Goal: Information Seeking & Learning: Learn about a topic

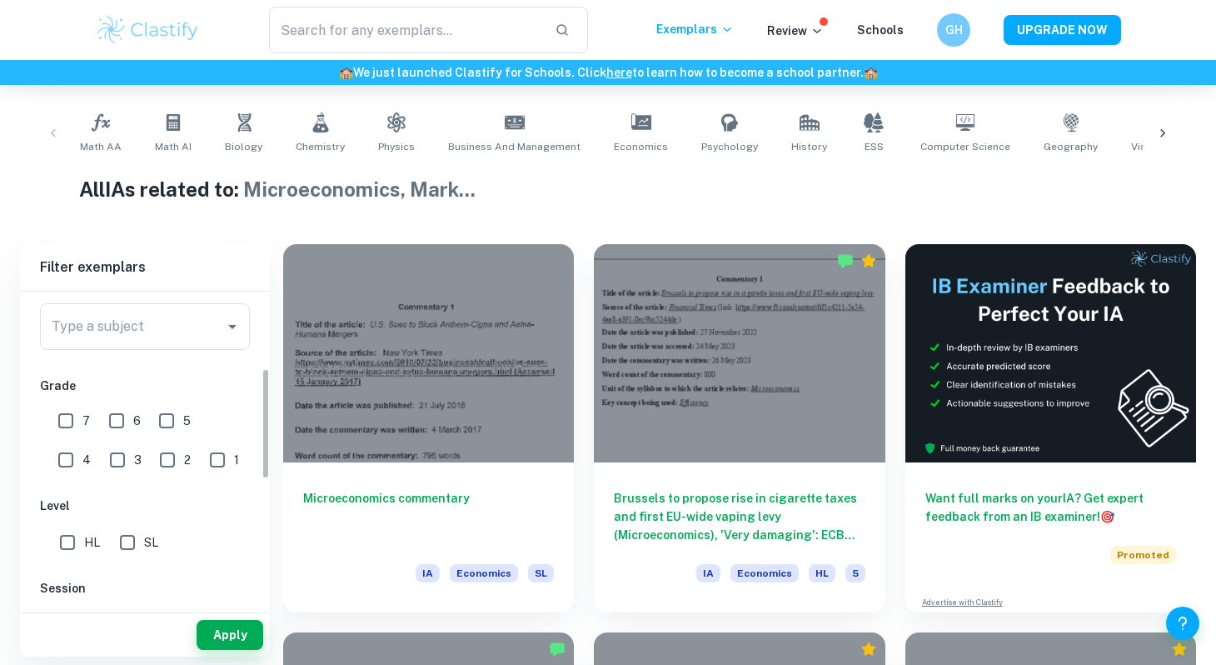
scroll to position [199, 0]
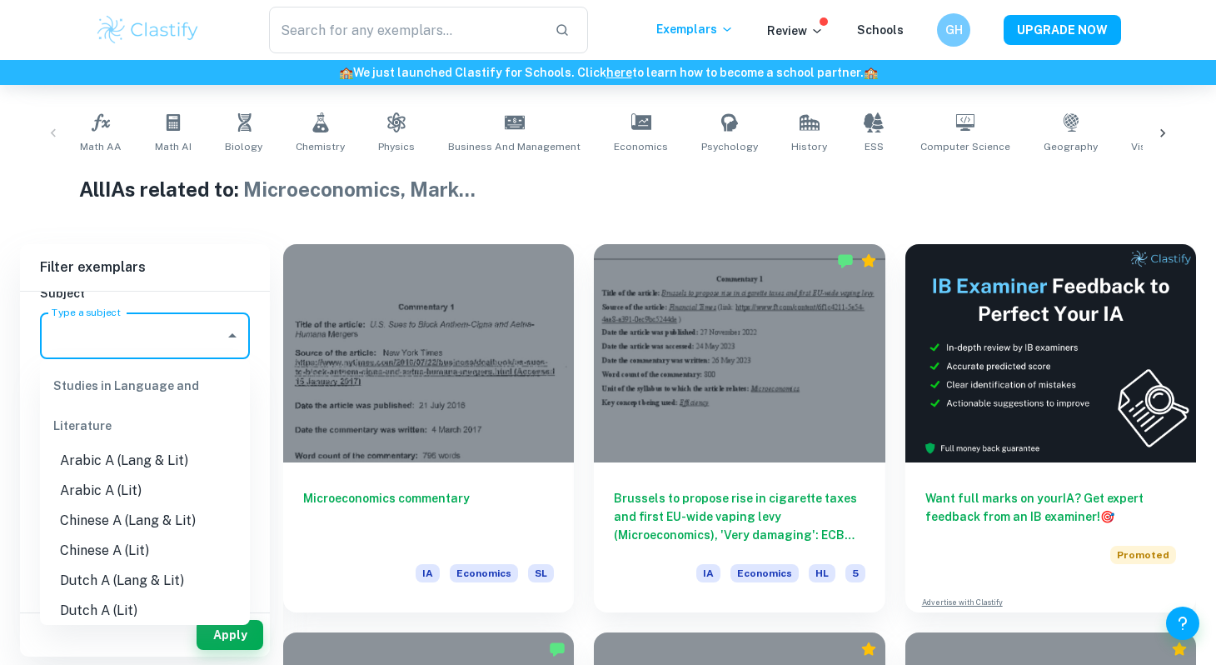
click at [170, 349] on input "Type a subject" at bounding box center [132, 336] width 170 height 32
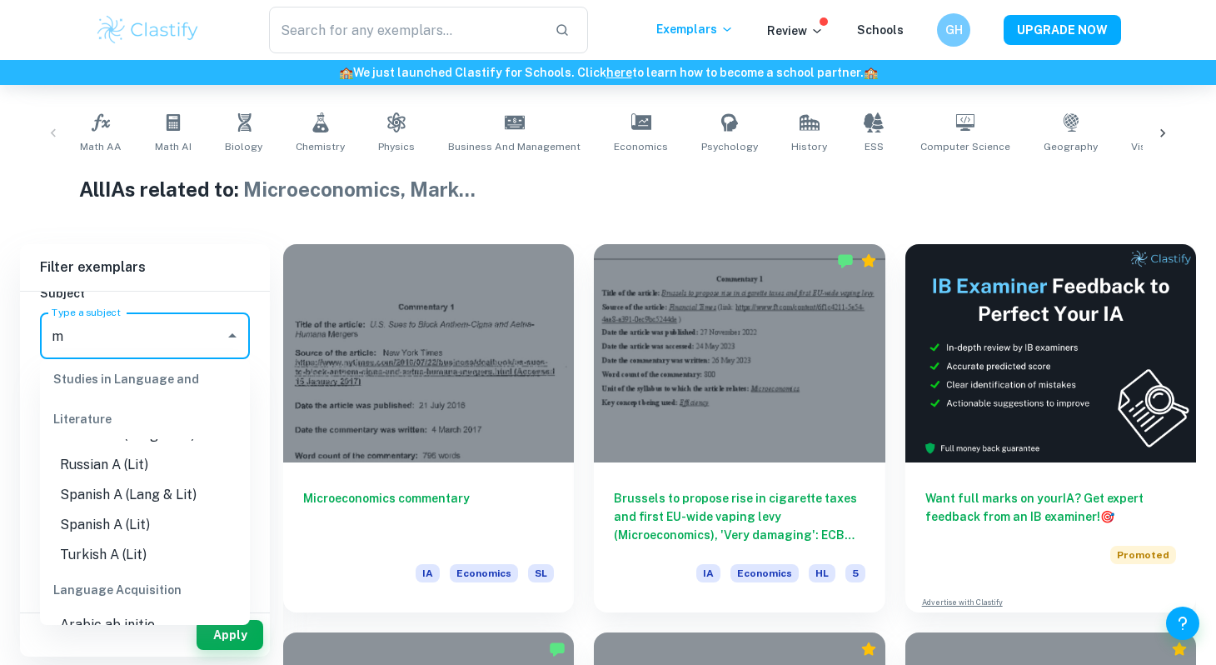
scroll to position [0, 0]
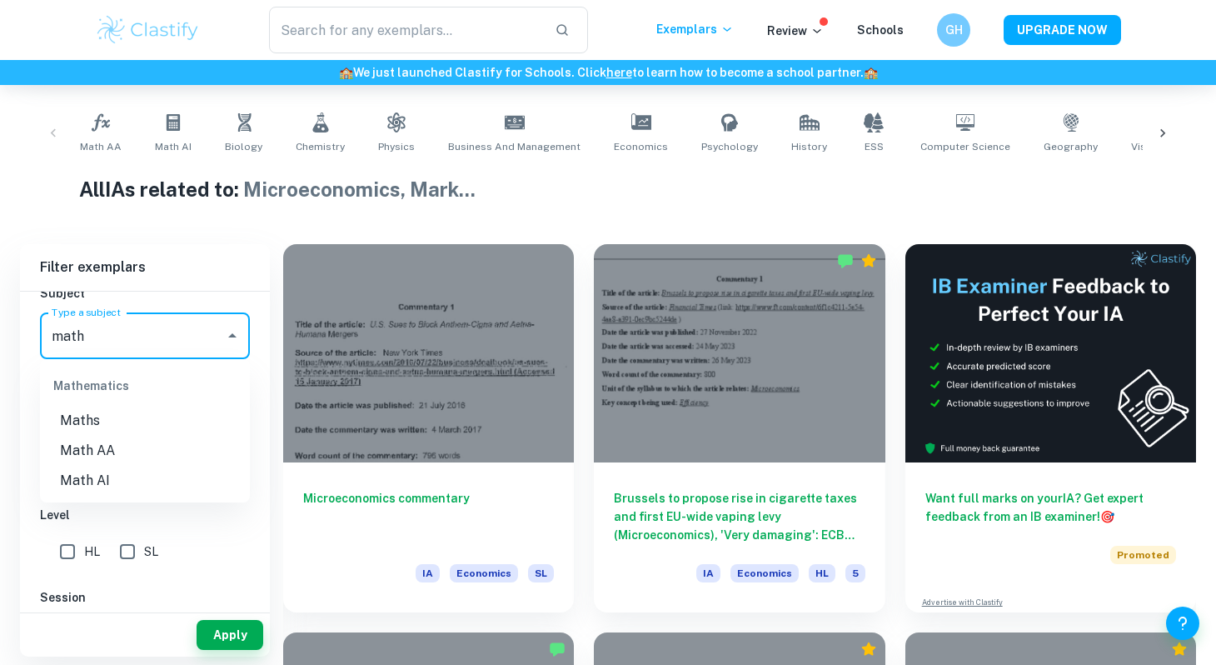
click at [131, 487] on li "Math AI" at bounding box center [145, 481] width 210 height 30
type input "Math AI"
click at [72, 423] on input "7" at bounding box center [65, 429] width 33 height 33
checkbox input "true"
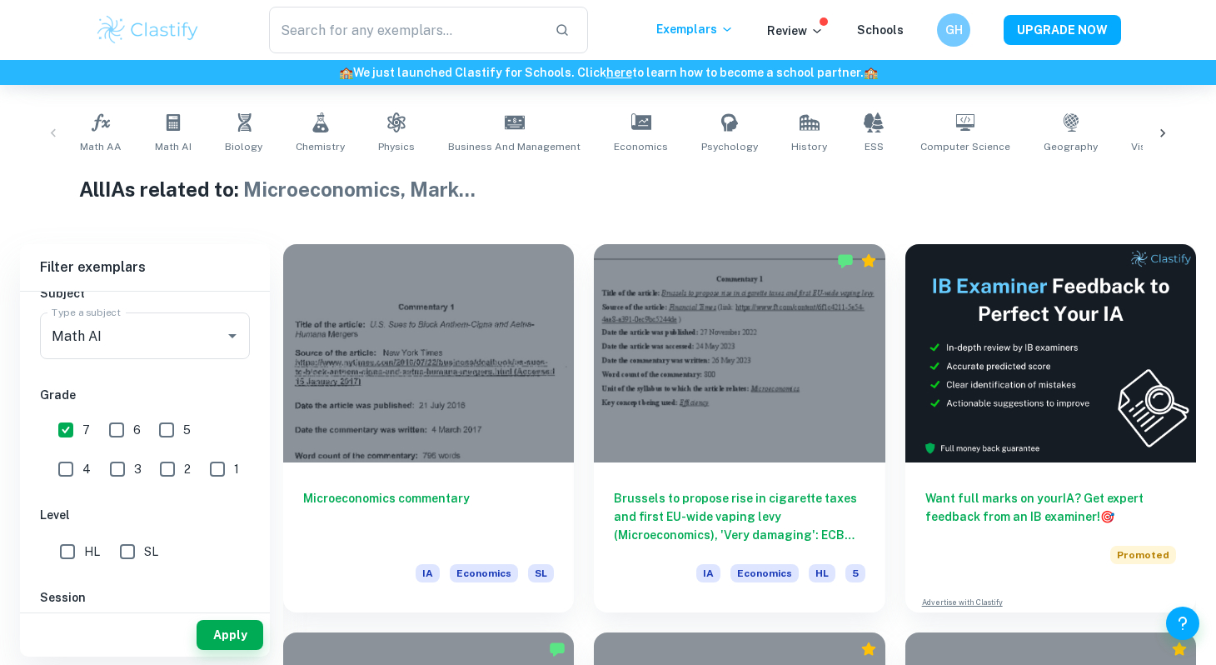
click at [118, 423] on input "6" at bounding box center [116, 429] width 33 height 33
checkbox input "true"
click at [173, 423] on input "5" at bounding box center [166, 429] width 33 height 33
checkbox input "true"
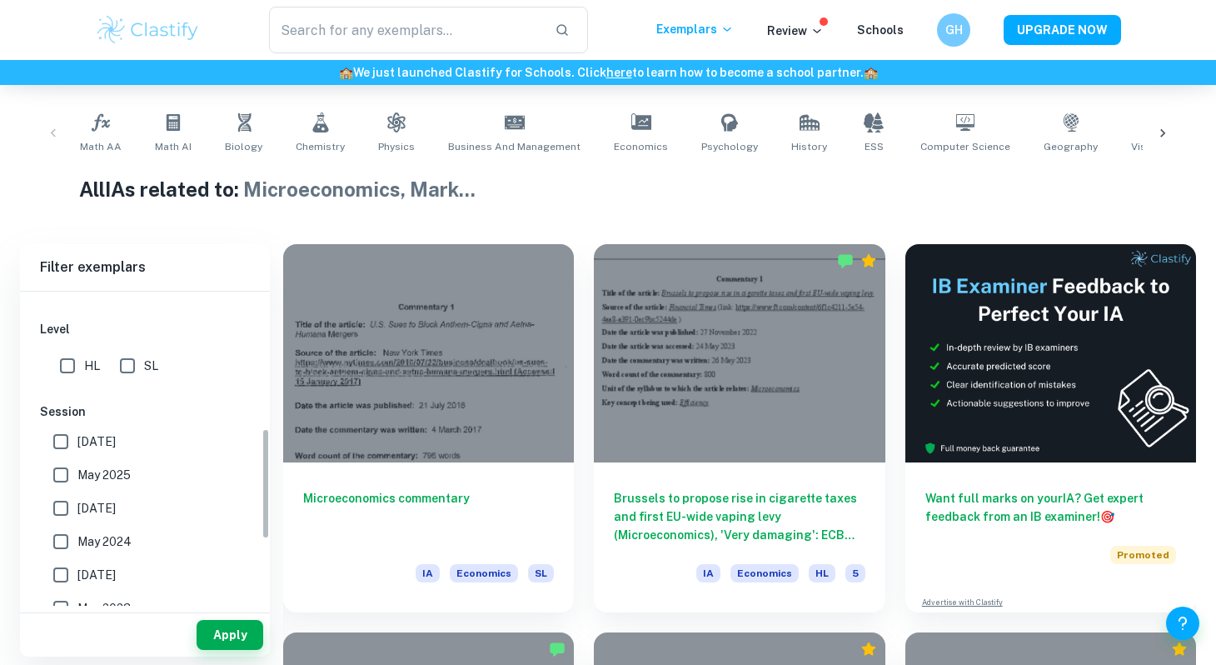
scroll to position [387, 0]
click at [143, 367] on input "SL" at bounding box center [127, 363] width 33 height 33
checkbox input "true"
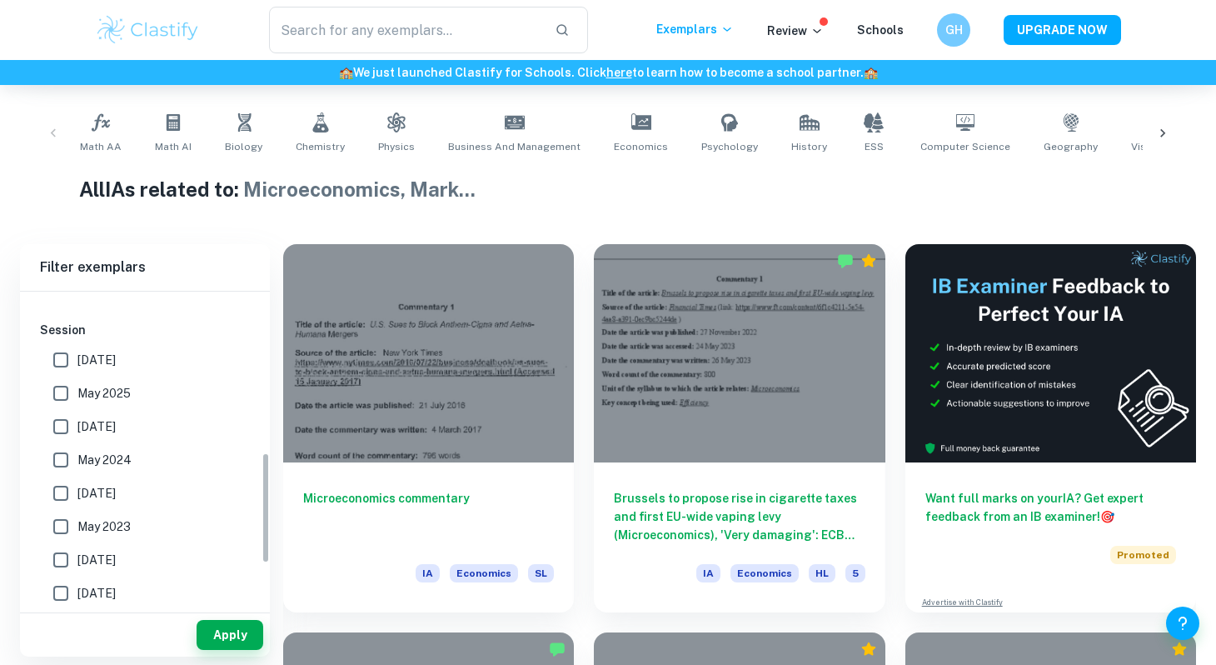
scroll to position [473, 0]
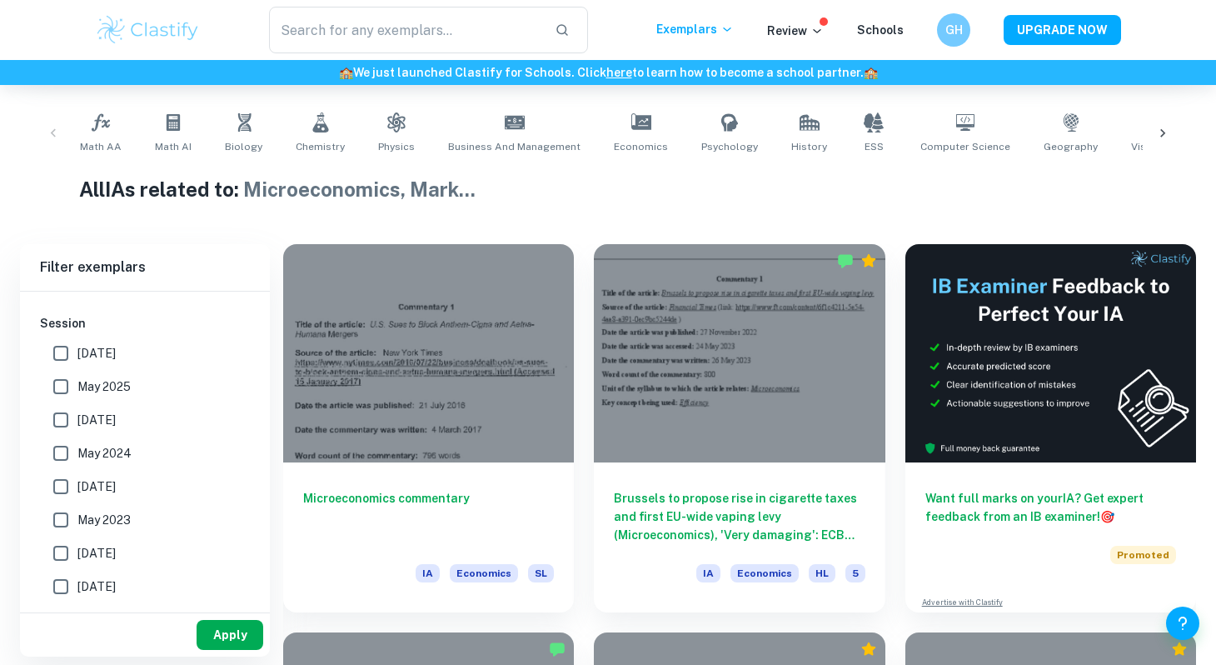
click at [231, 638] on button "Apply" at bounding box center [230, 635] width 67 height 30
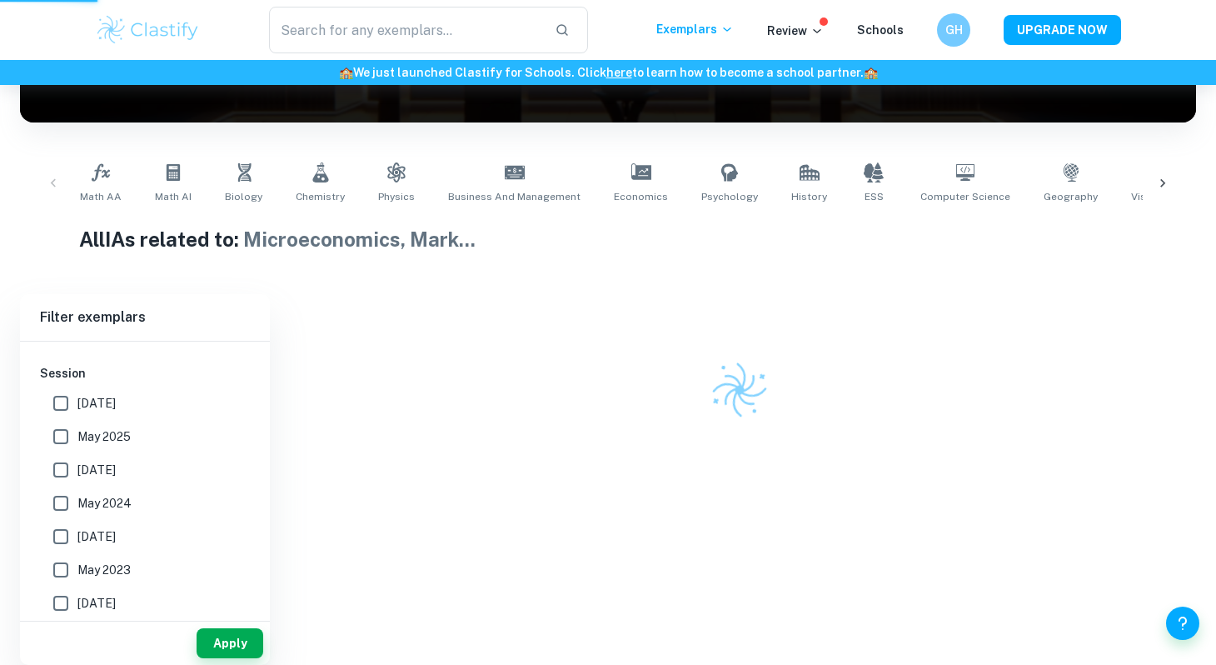
scroll to position [184, 0]
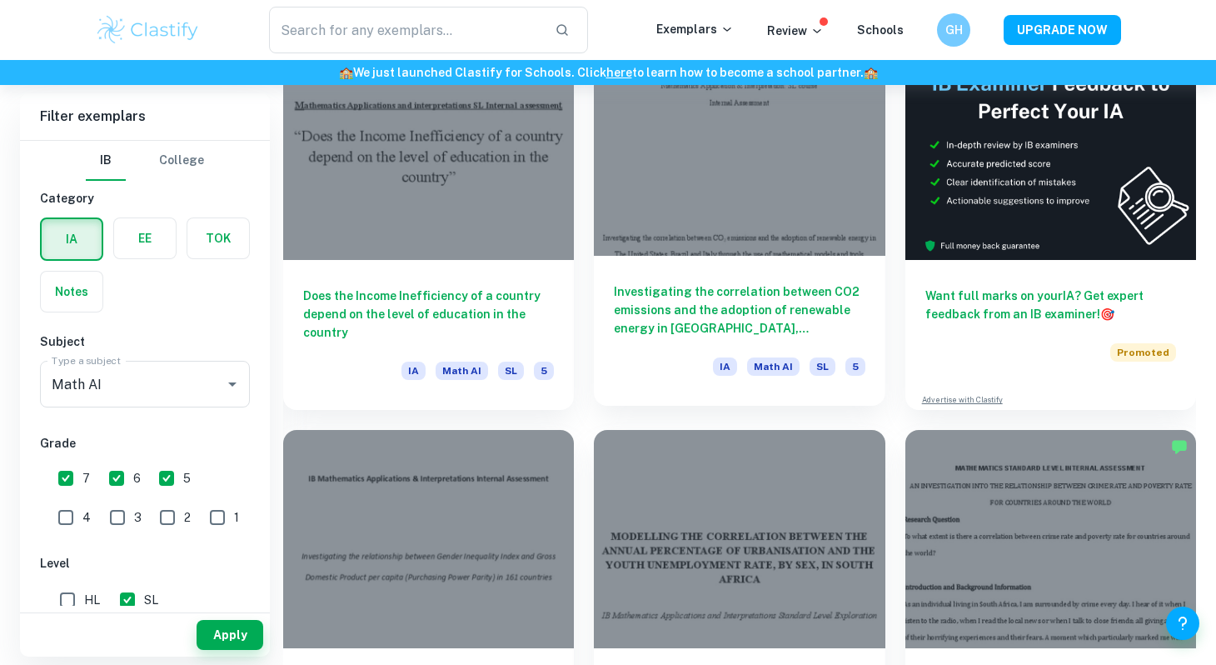
scroll to position [521, 0]
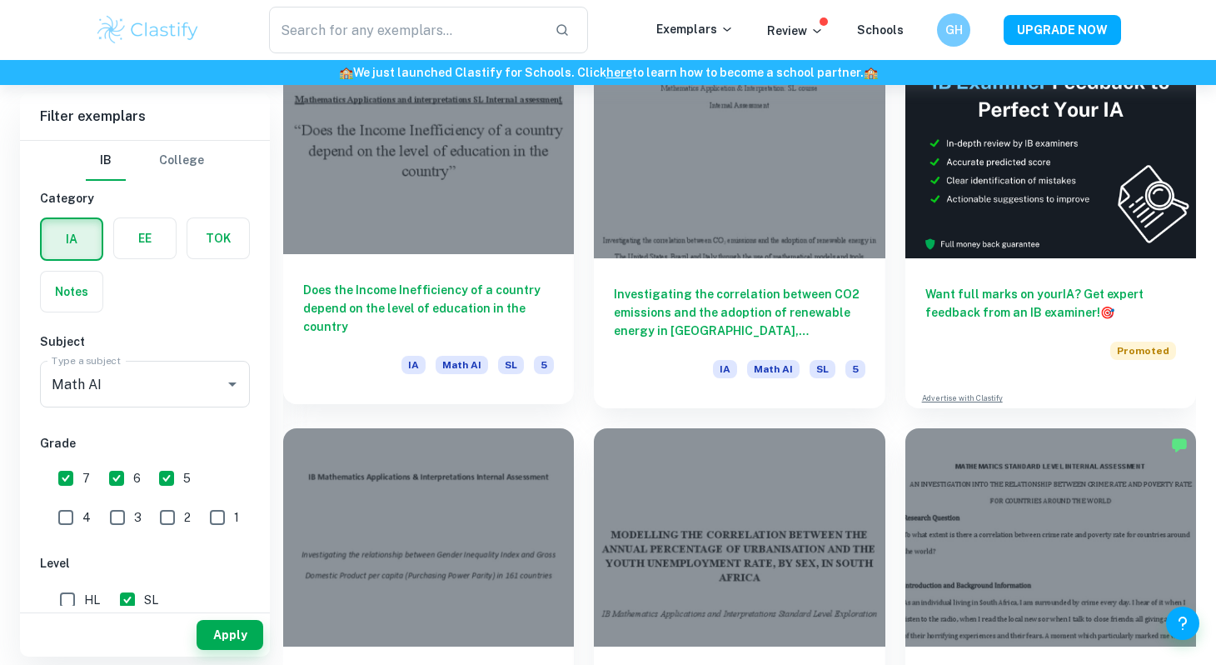
click at [507, 214] on div at bounding box center [428, 145] width 291 height 218
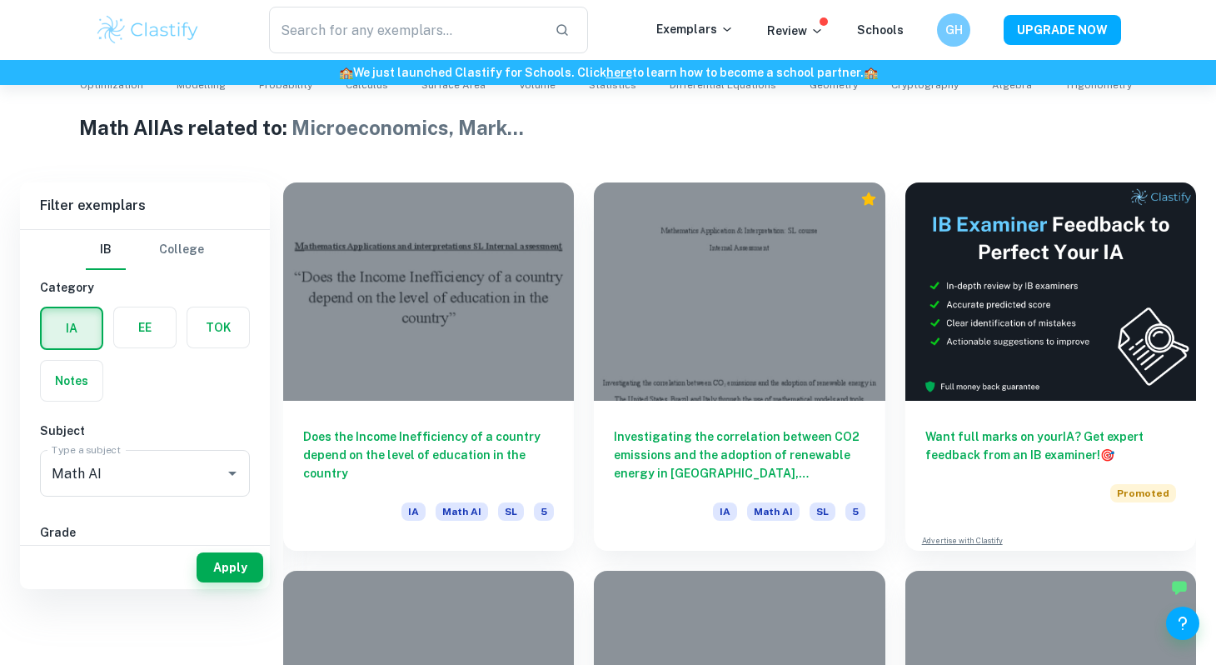
scroll to position [383, 0]
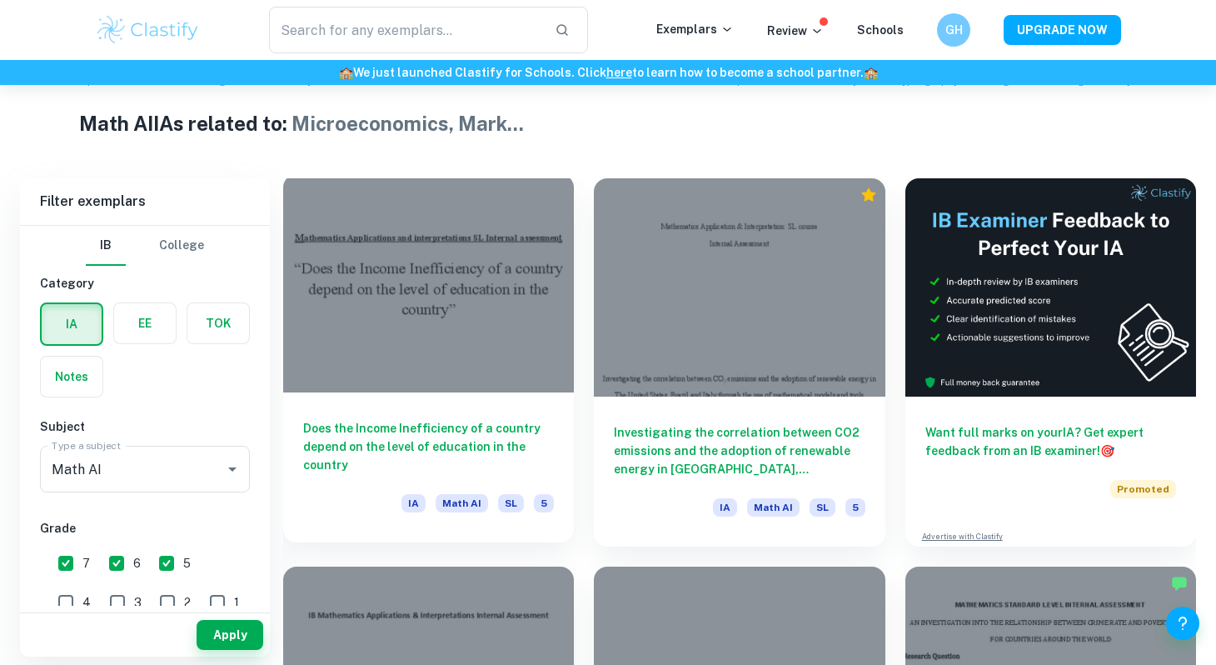
click at [362, 339] on div at bounding box center [428, 283] width 291 height 218
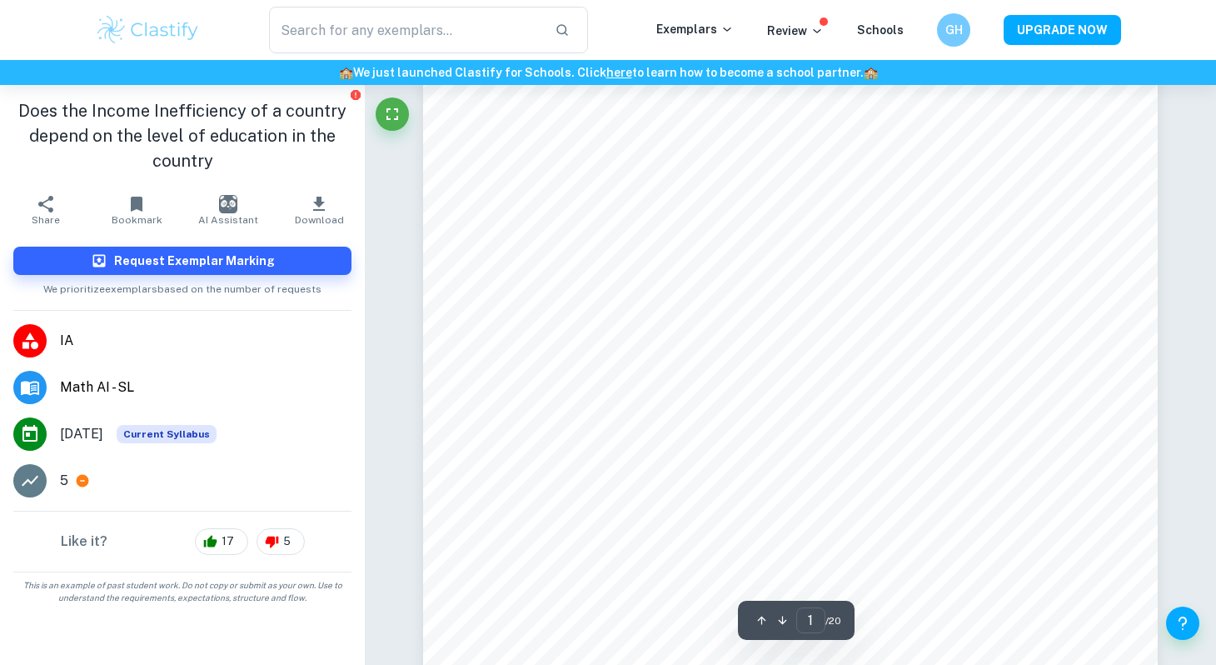
scroll to position [99, 0]
click at [956, 30] on h6 "GH" at bounding box center [953, 30] width 20 height 19
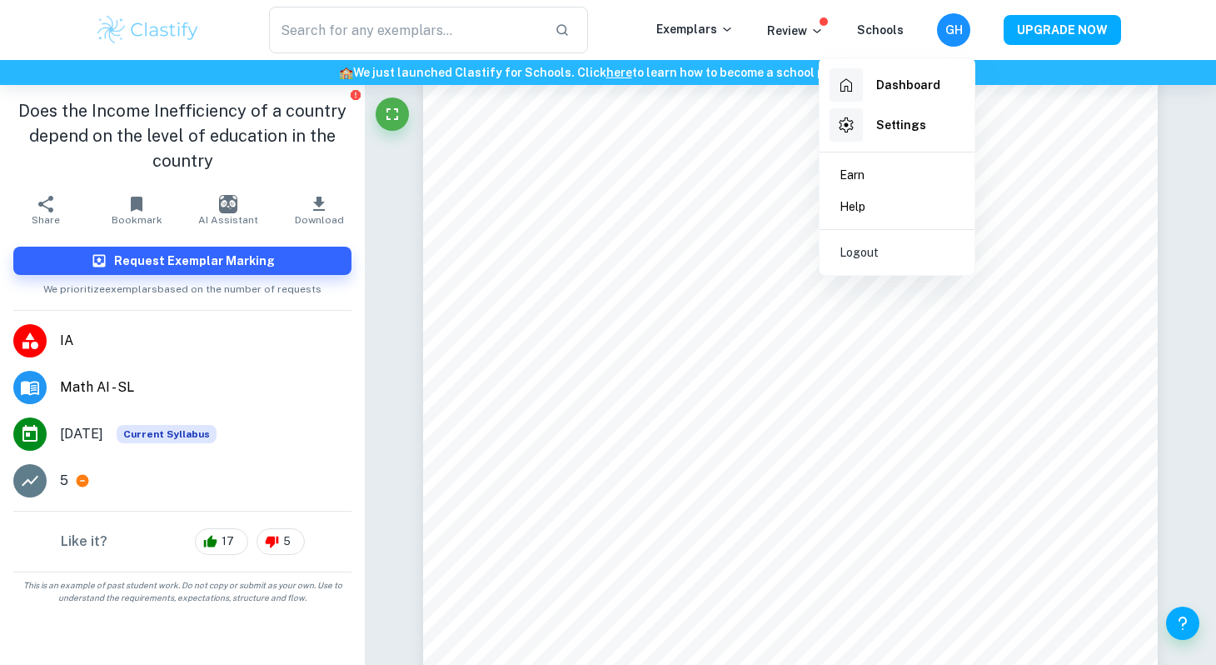
click at [1057, 157] on div at bounding box center [608, 332] width 1216 height 665
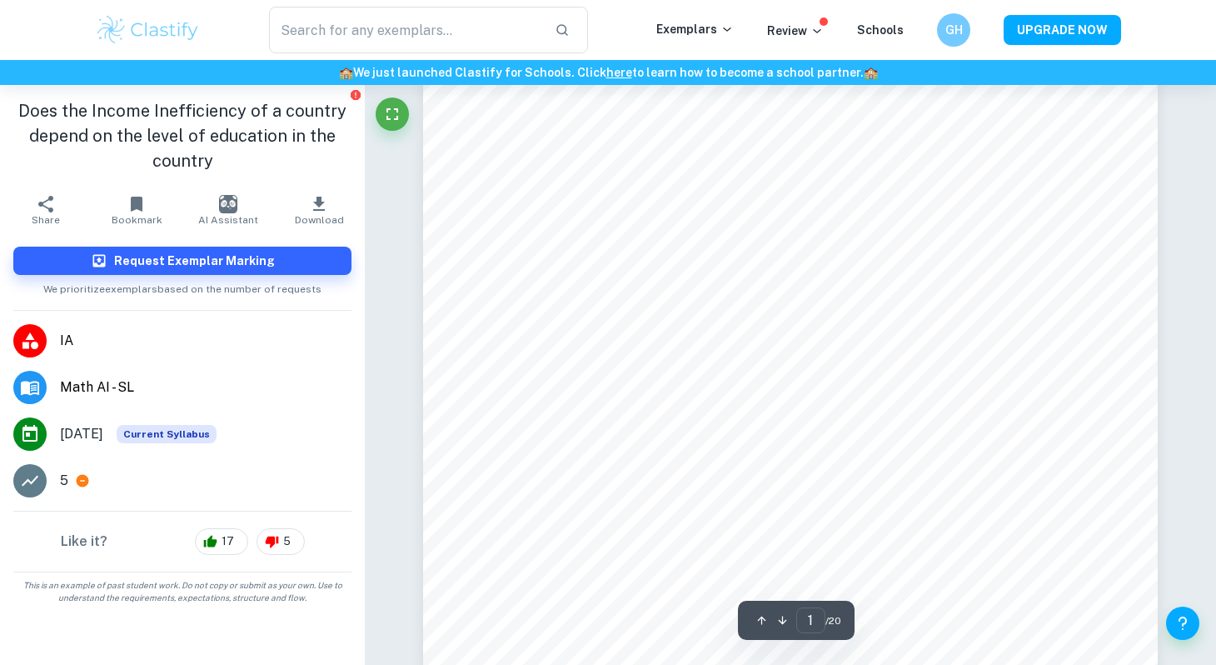
scroll to position [137, 0]
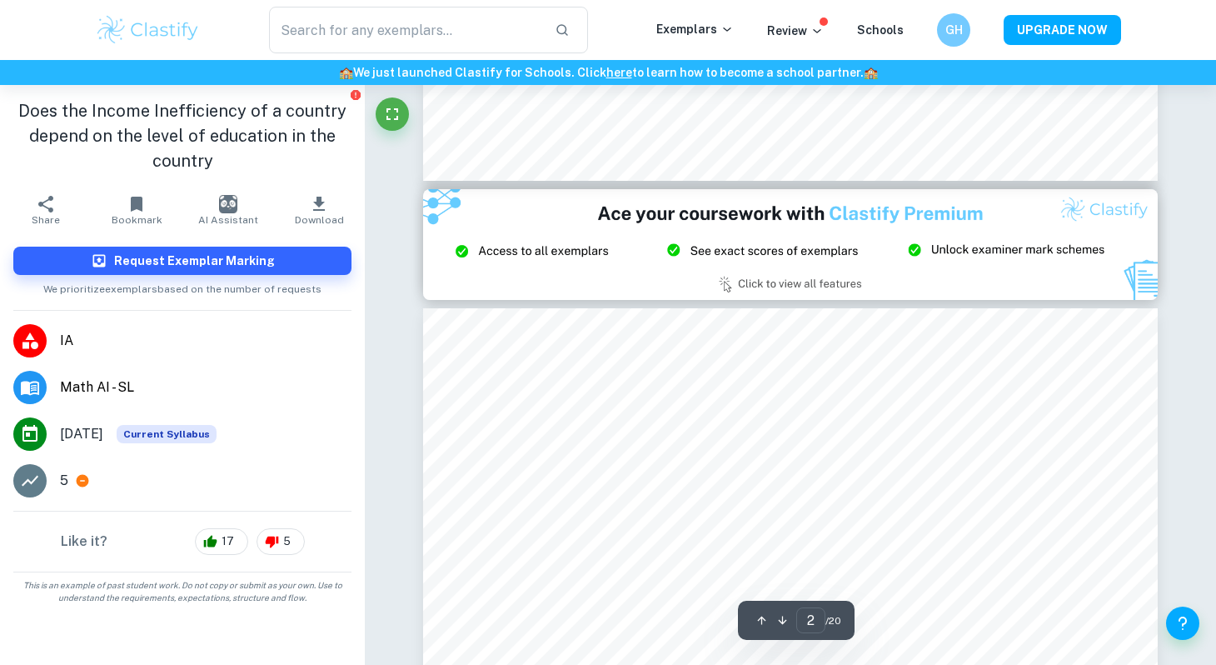
type input "3"
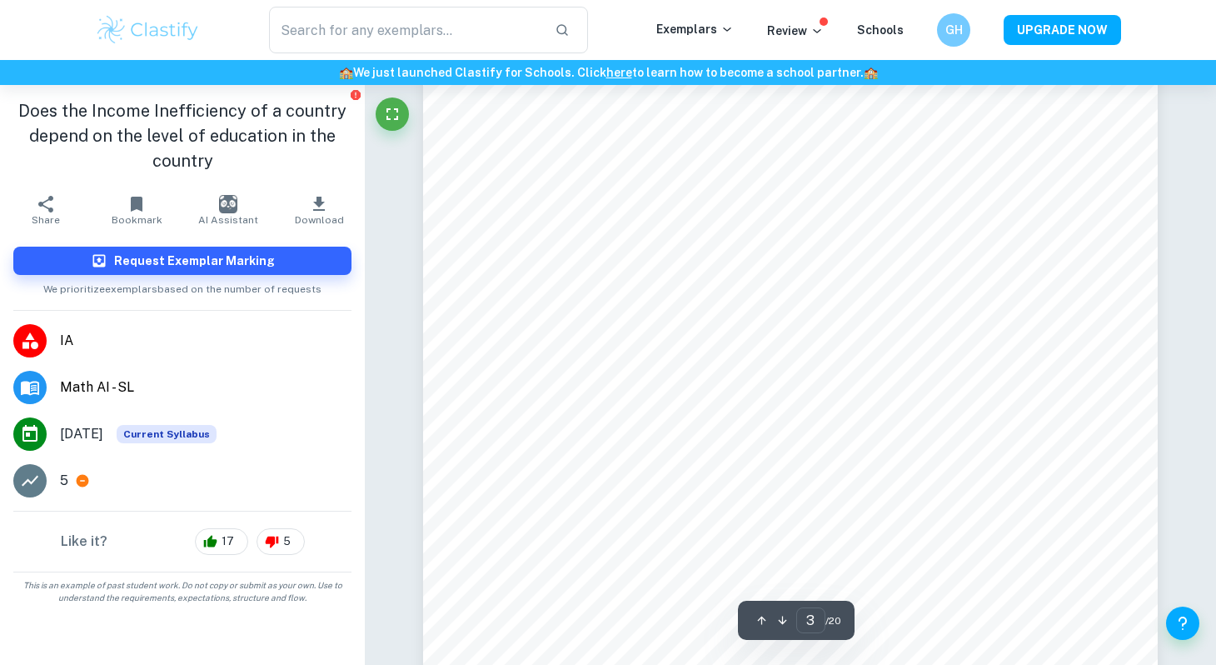
scroll to position [2230, 0]
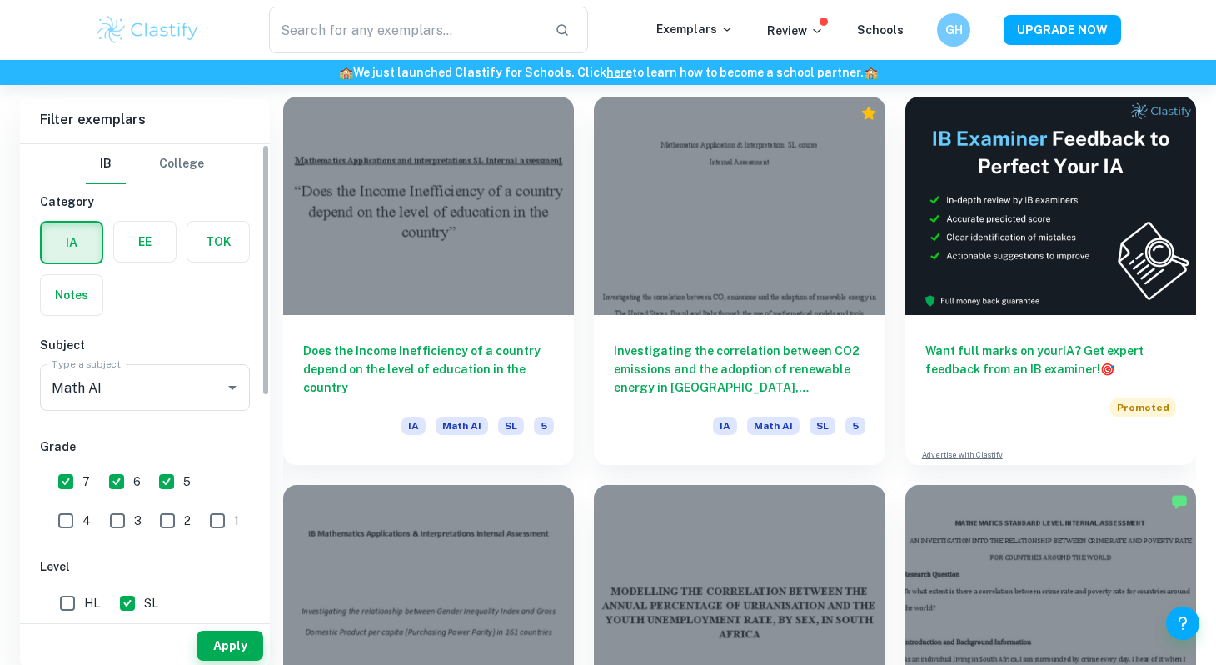
scroll to position [476, 0]
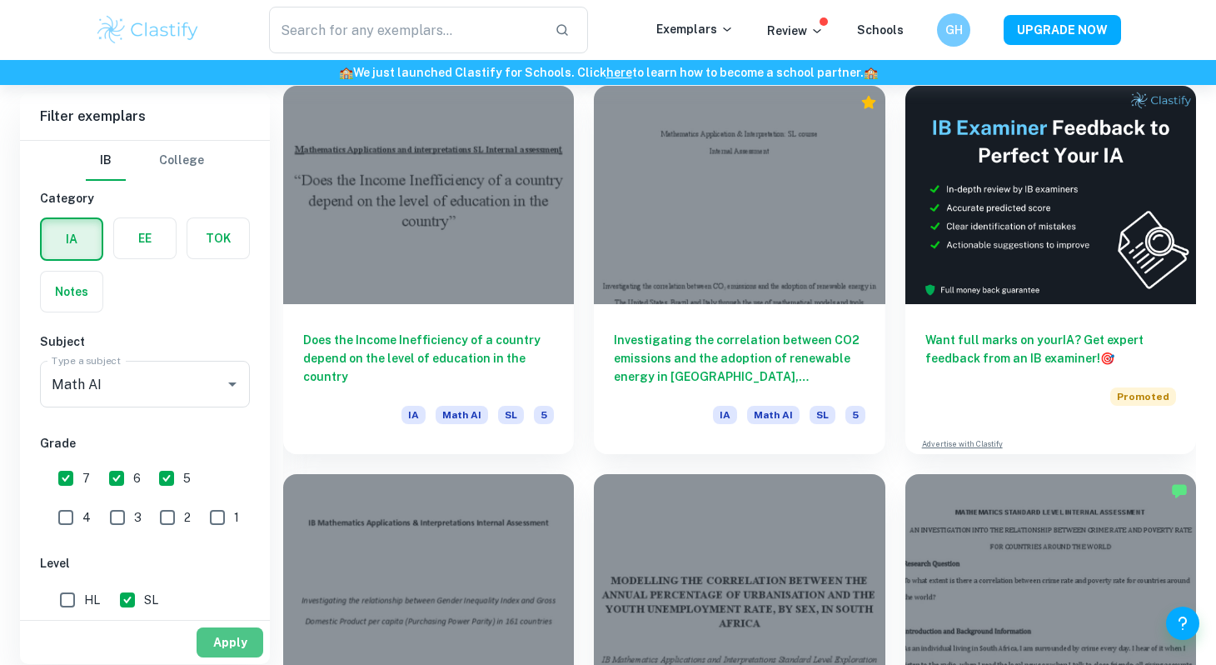
click at [242, 634] on button "Apply" at bounding box center [230, 642] width 67 height 30
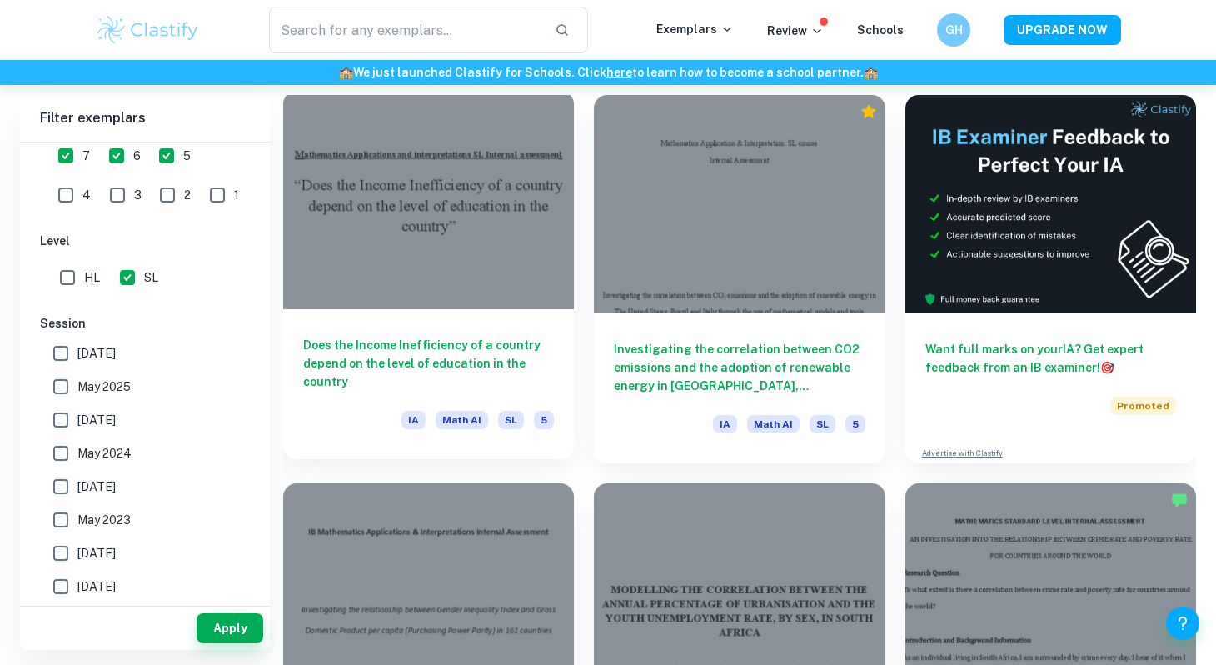
scroll to position [469, 0]
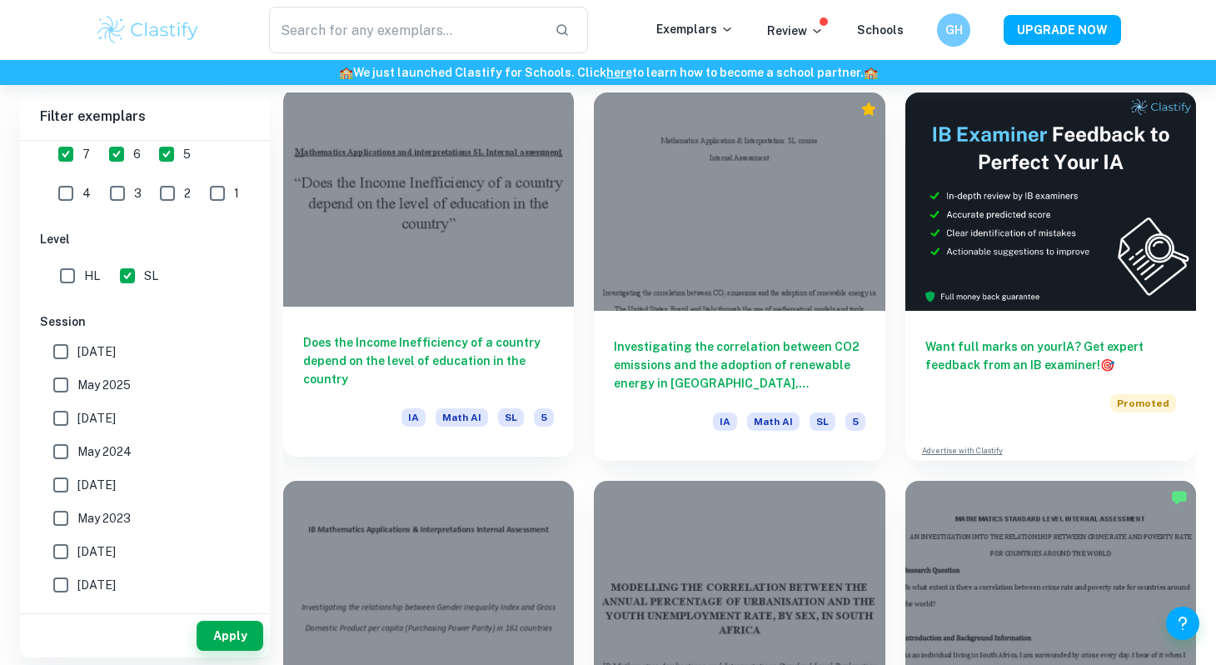
click at [384, 214] on div at bounding box center [428, 197] width 291 height 218
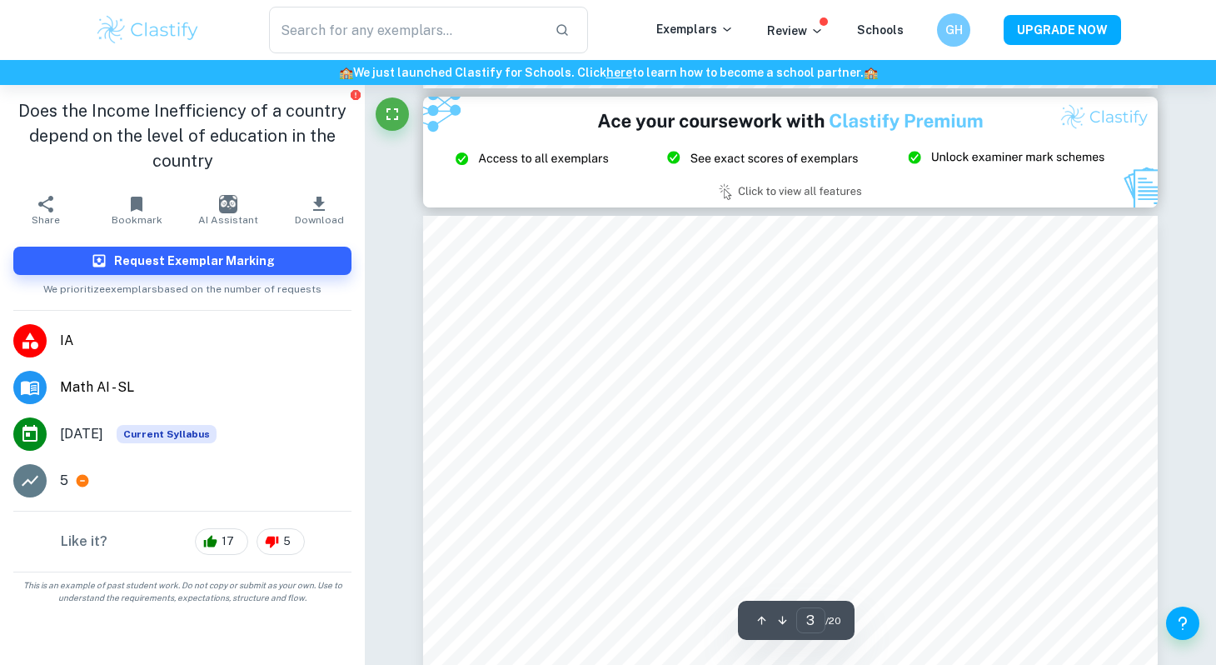
scroll to position [2054, 0]
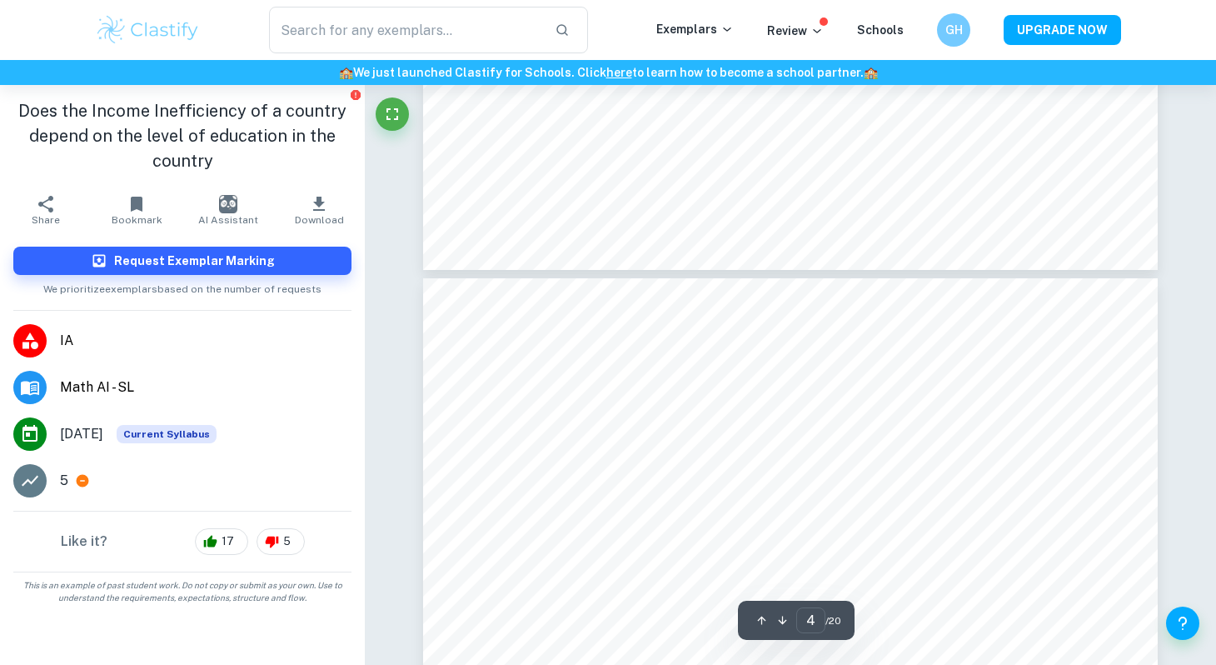
type input "5"
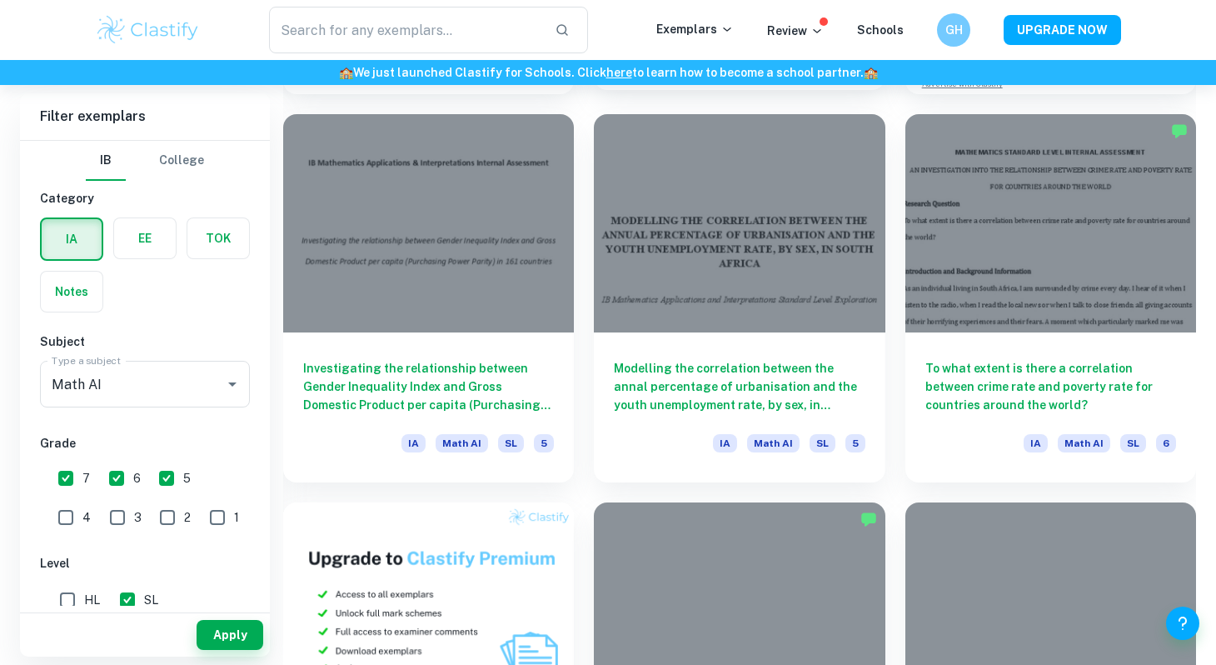
scroll to position [836, 0]
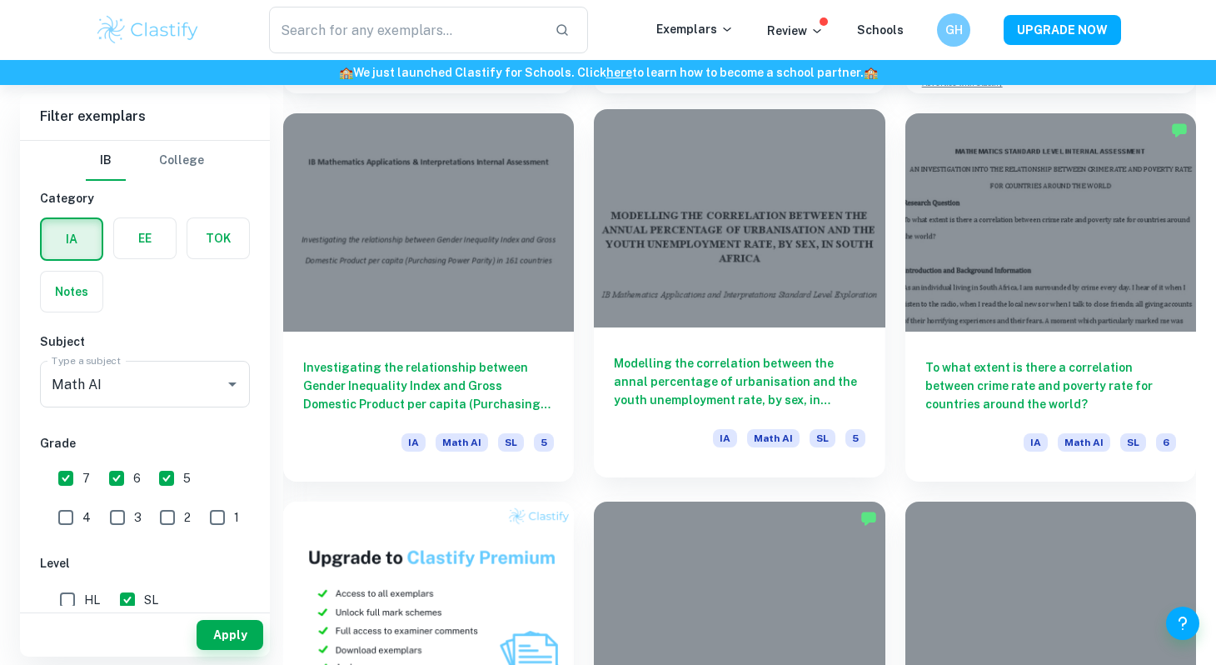
click at [790, 277] on div at bounding box center [739, 218] width 291 height 218
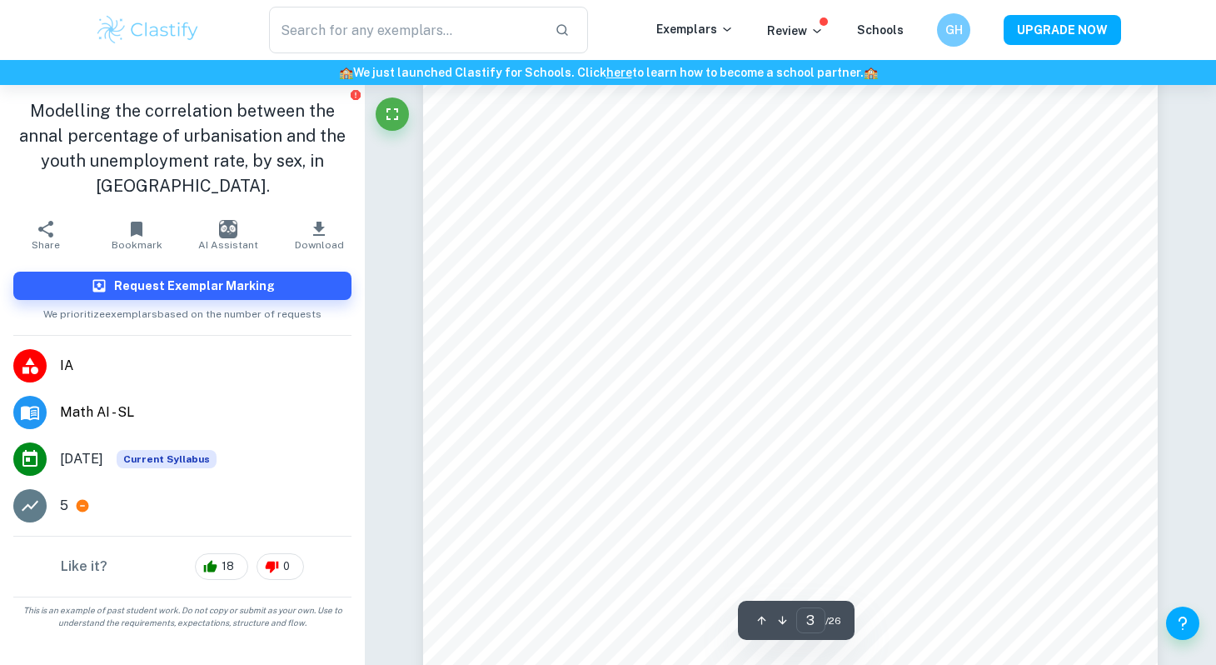
scroll to position [2224, 0]
type input "4"
